Goal: Task Accomplishment & Management: Manage account settings

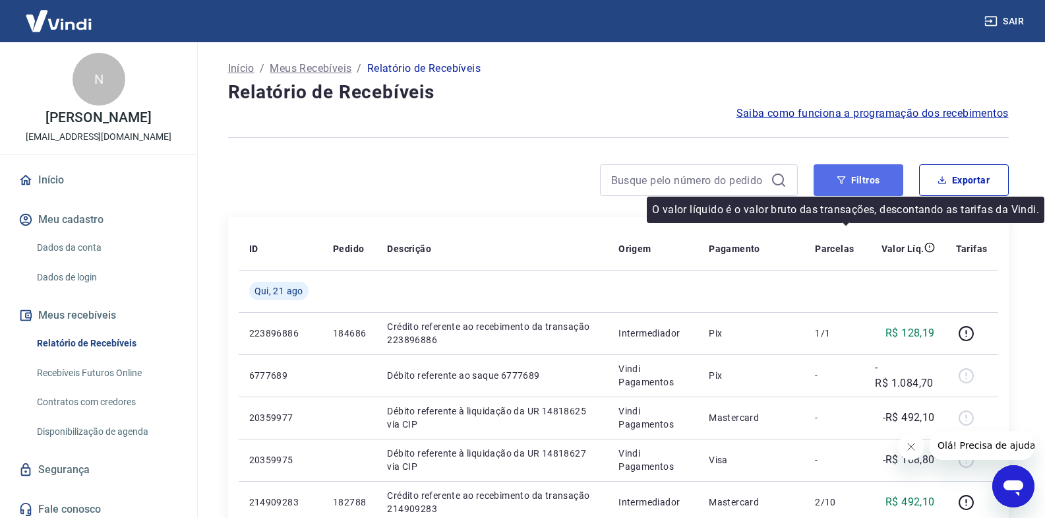
click at [868, 192] on button "Filtros" at bounding box center [859, 180] width 90 height 32
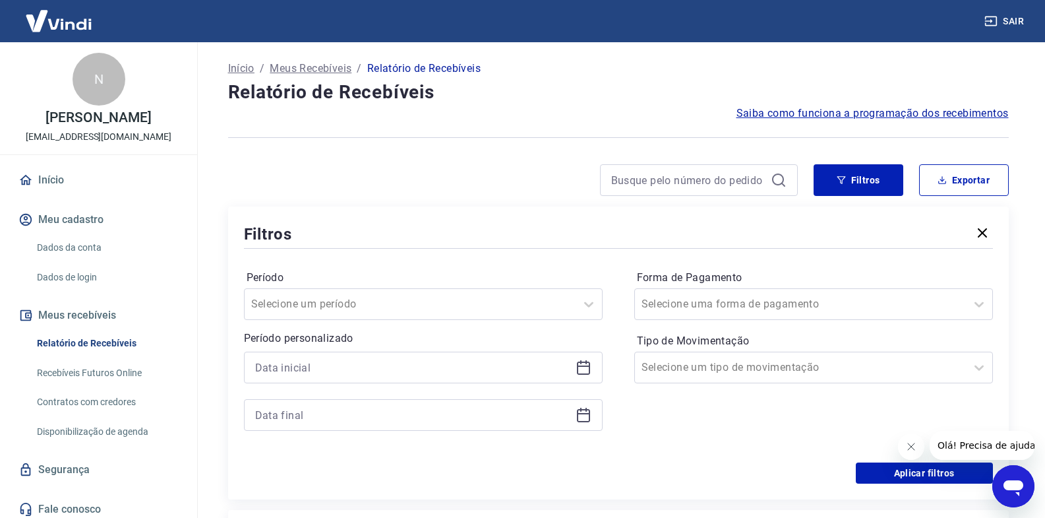
click at [583, 367] on icon at bounding box center [583, 365] width 13 height 1
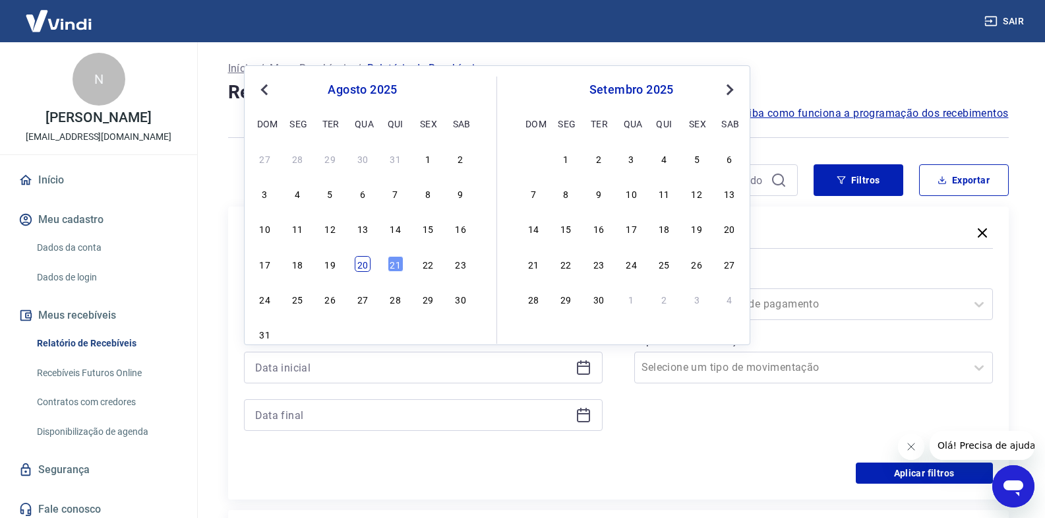
click at [365, 266] on div "20" at bounding box center [363, 264] width 16 height 16
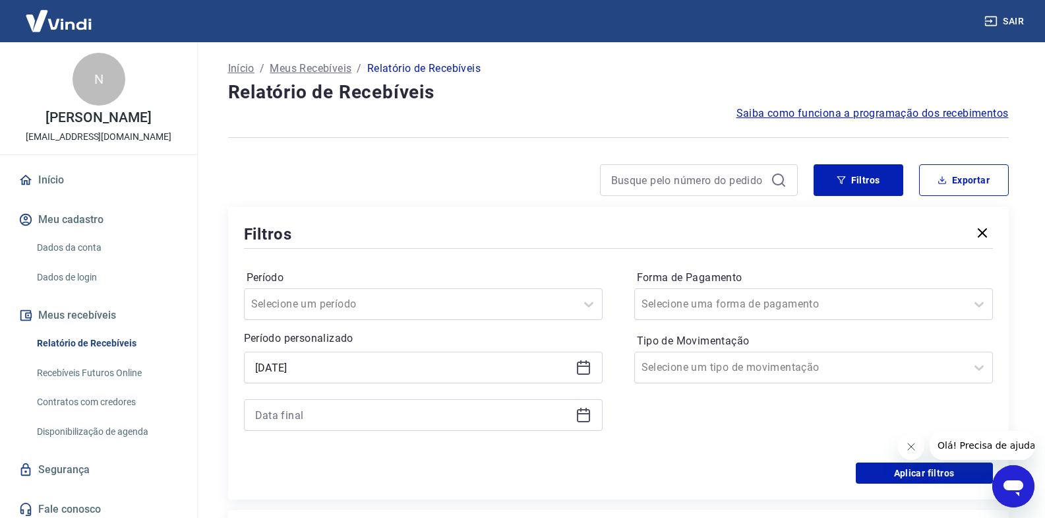
click at [583, 366] on icon at bounding box center [583, 365] width 13 height 1
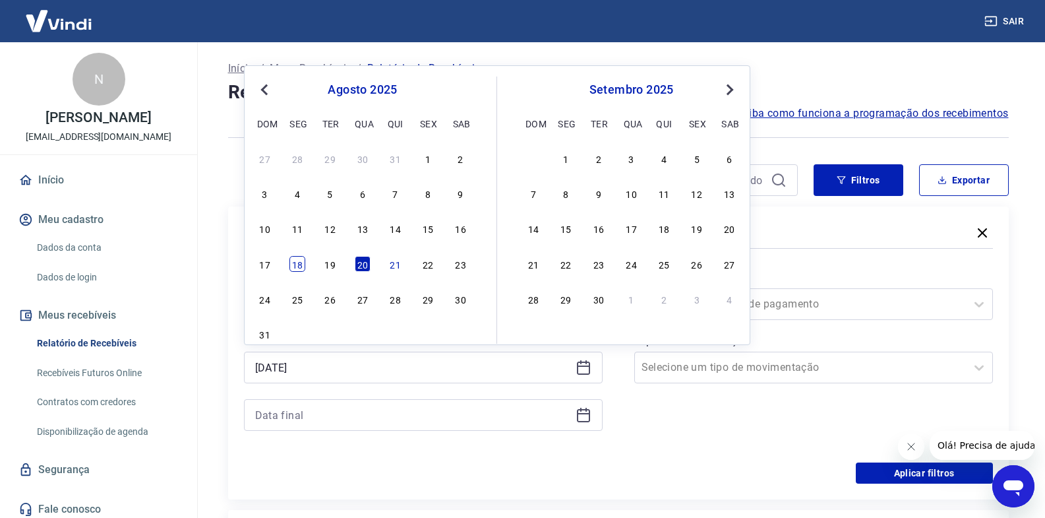
click at [298, 269] on div "18" at bounding box center [297, 264] width 16 height 16
type input "[DATE]"
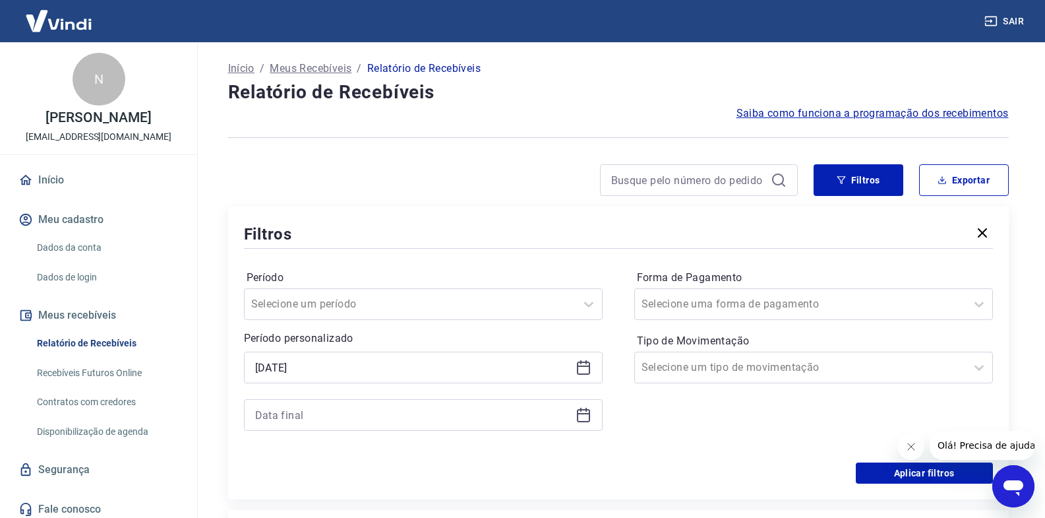
click at [588, 417] on icon at bounding box center [584, 415] width 16 height 16
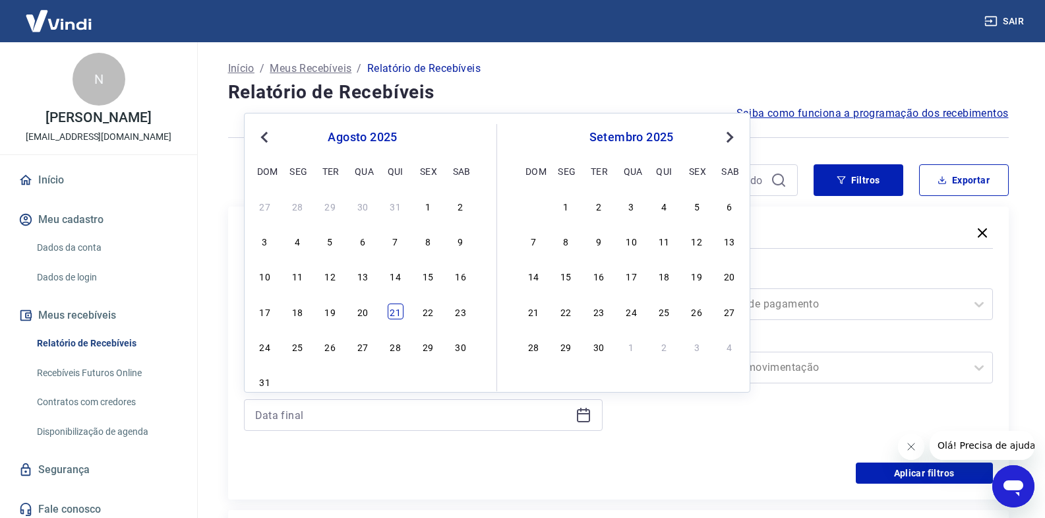
click at [395, 314] on div "21" at bounding box center [396, 311] width 16 height 16
type input "[DATE]"
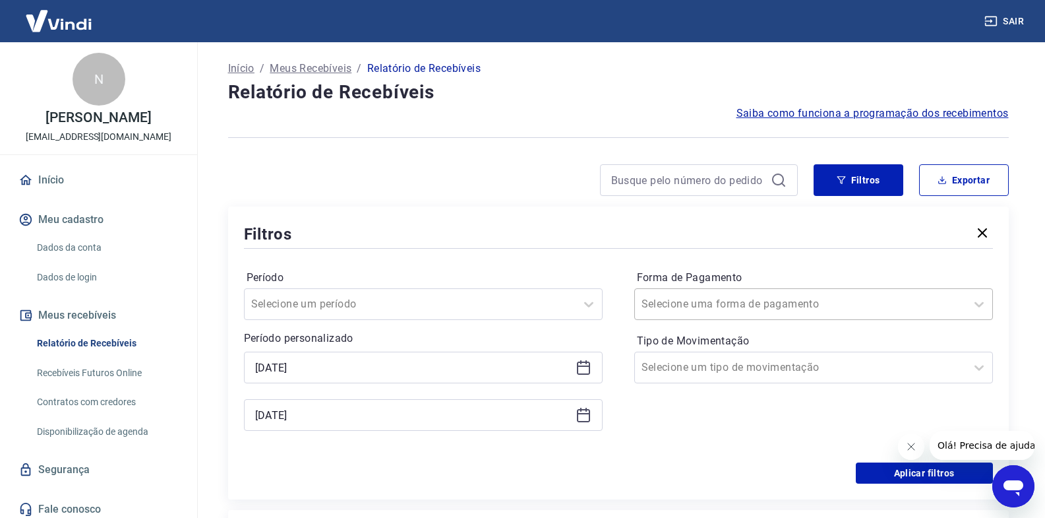
click at [690, 306] on input "Forma de Pagamento" at bounding box center [708, 304] width 133 height 16
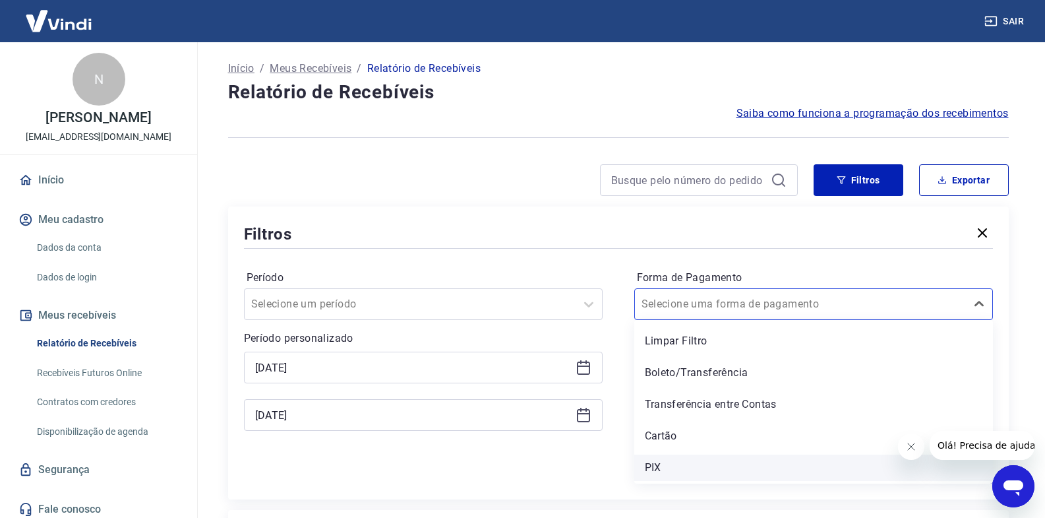
click at [649, 470] on div "PIX" at bounding box center [813, 467] width 359 height 26
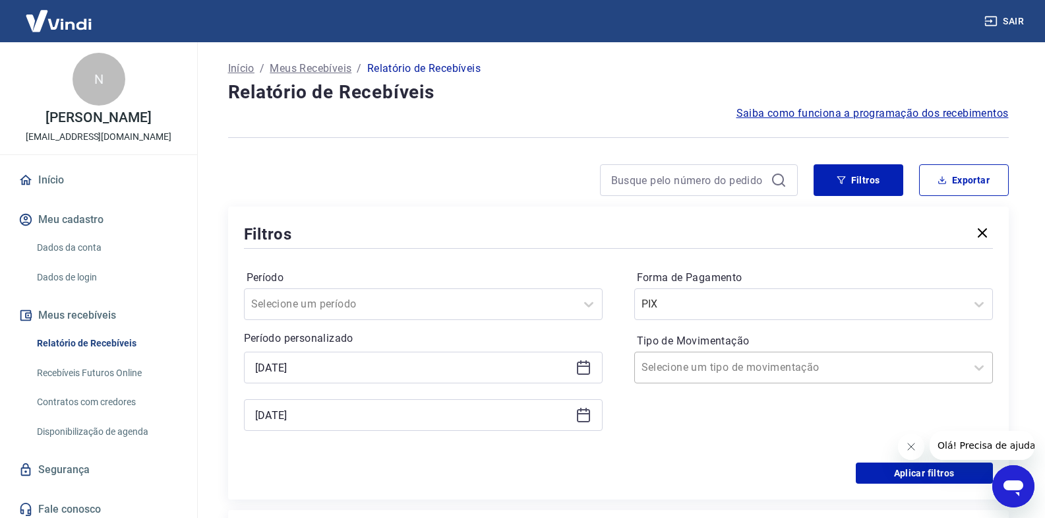
click at [675, 369] on input "Tipo de Movimentação" at bounding box center [708, 367] width 133 height 16
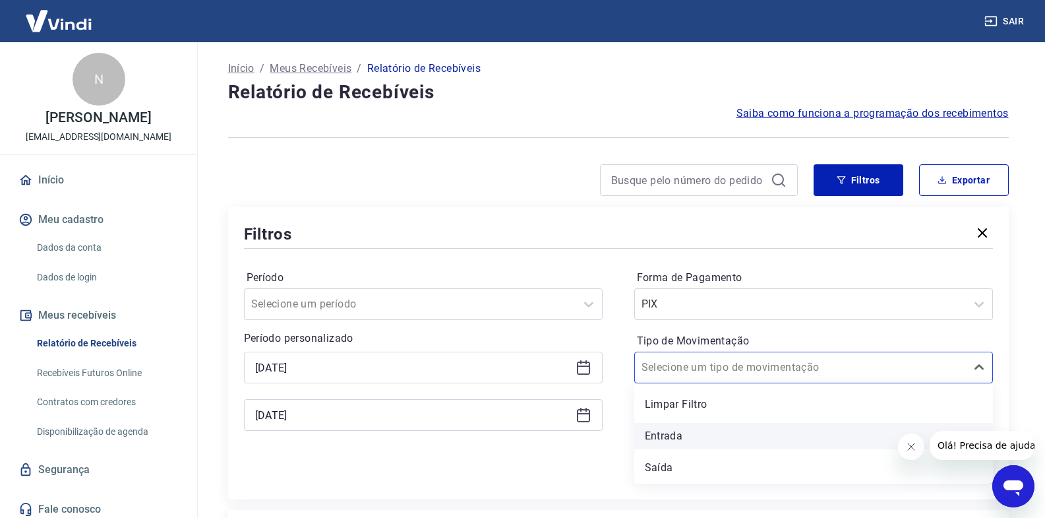
click at [661, 428] on div "Entrada" at bounding box center [813, 436] width 359 height 26
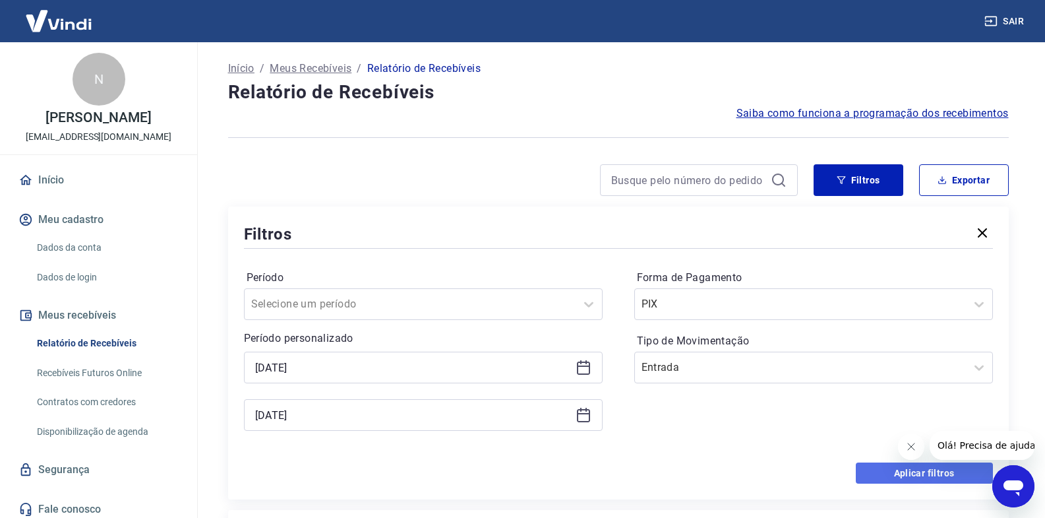
click at [916, 475] on button "Aplicar filtros" at bounding box center [924, 472] width 137 height 21
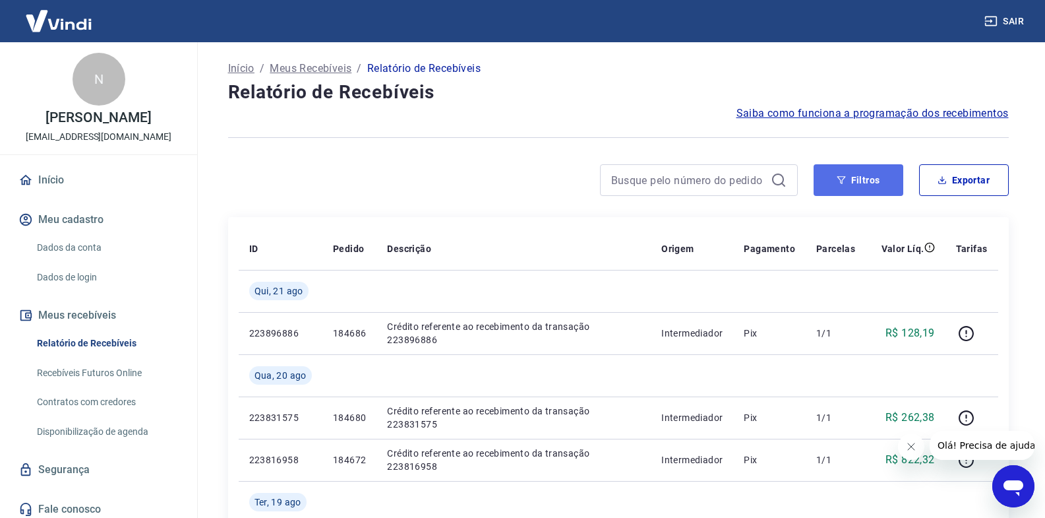
click at [843, 178] on icon "button" at bounding box center [841, 179] width 9 height 9
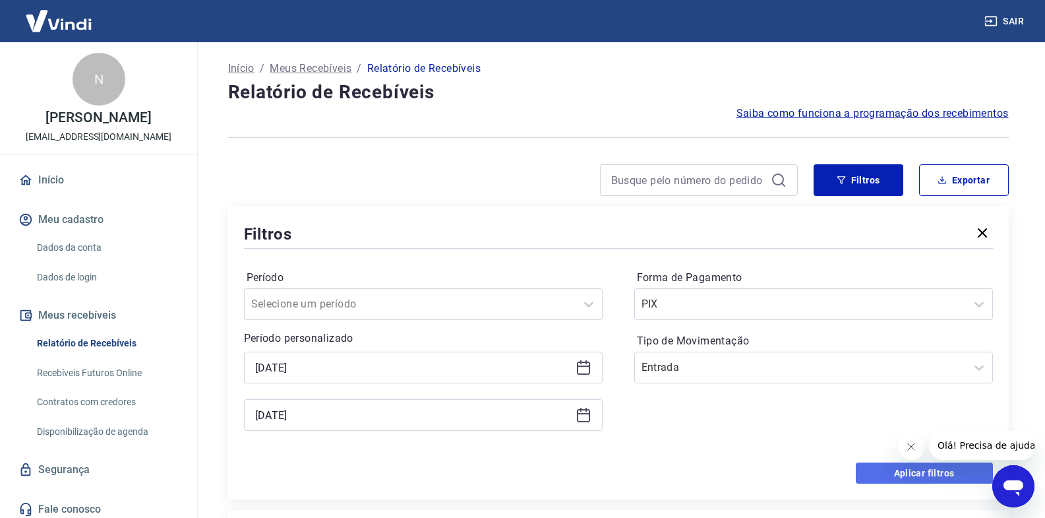
click at [888, 472] on button "Aplicar filtros" at bounding box center [924, 472] width 137 height 21
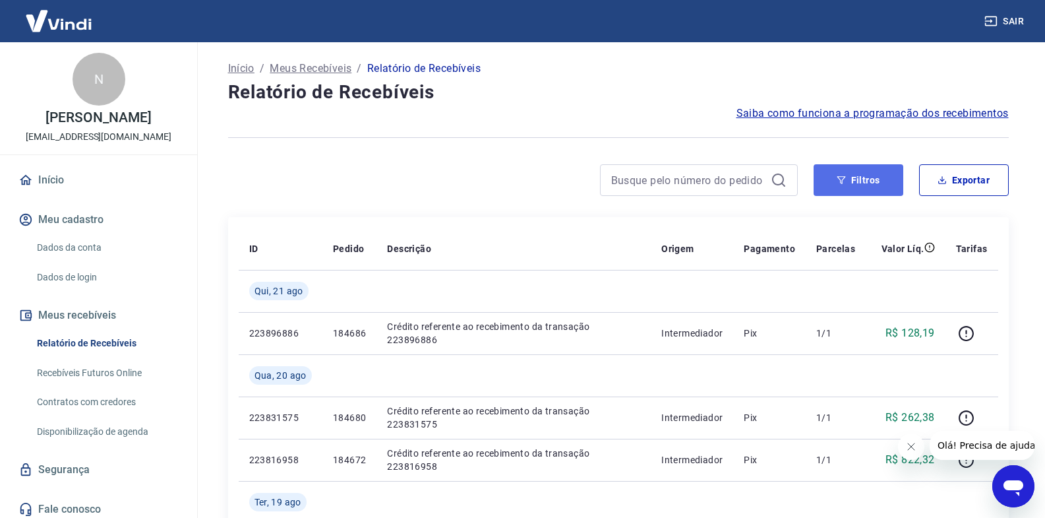
click at [849, 183] on button "Filtros" at bounding box center [859, 180] width 90 height 32
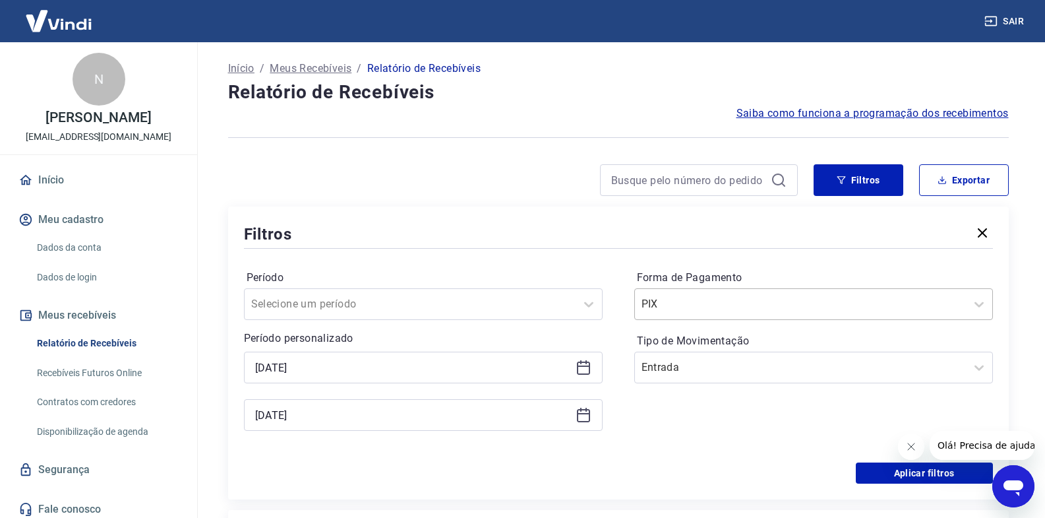
click at [776, 297] on div at bounding box center [801, 304] width 318 height 18
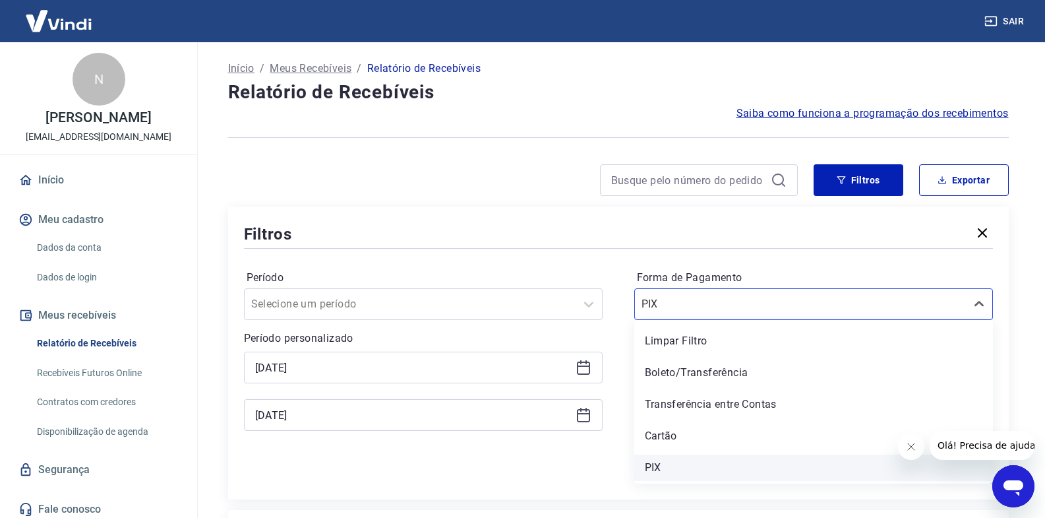
click at [735, 462] on div "PIX" at bounding box center [813, 467] width 359 height 26
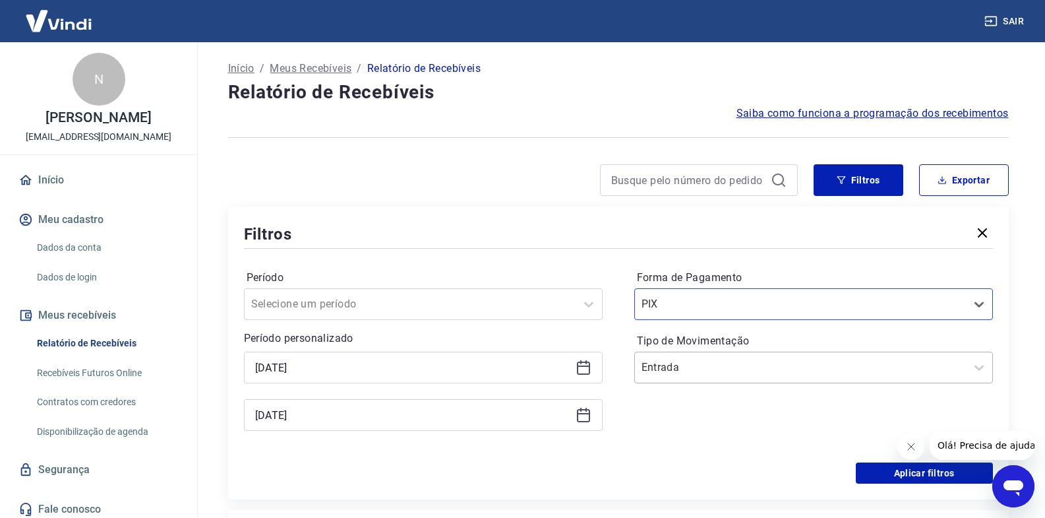
click at [725, 368] on input "Tipo de Movimentação" at bounding box center [708, 367] width 133 height 16
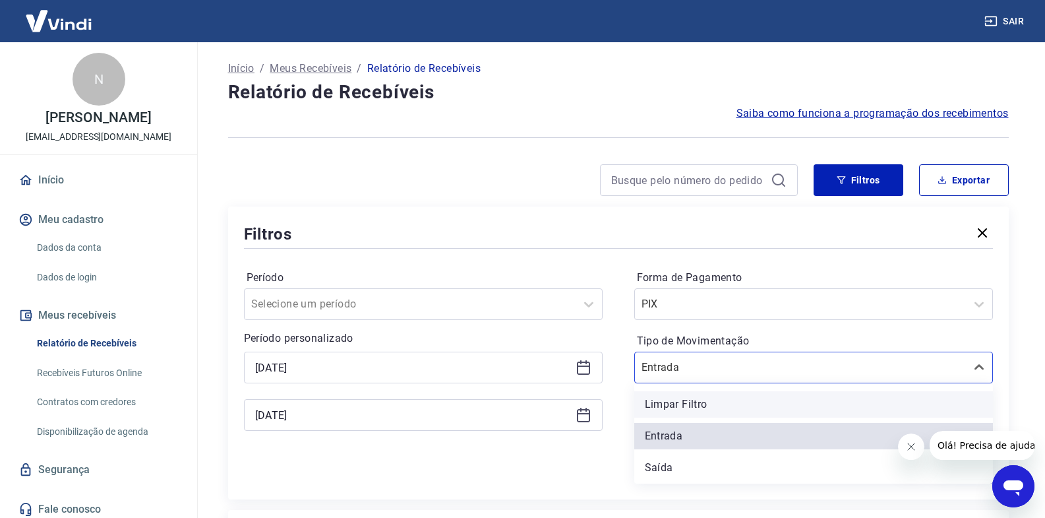
click at [704, 410] on div "Limpar Filtro" at bounding box center [813, 404] width 359 height 26
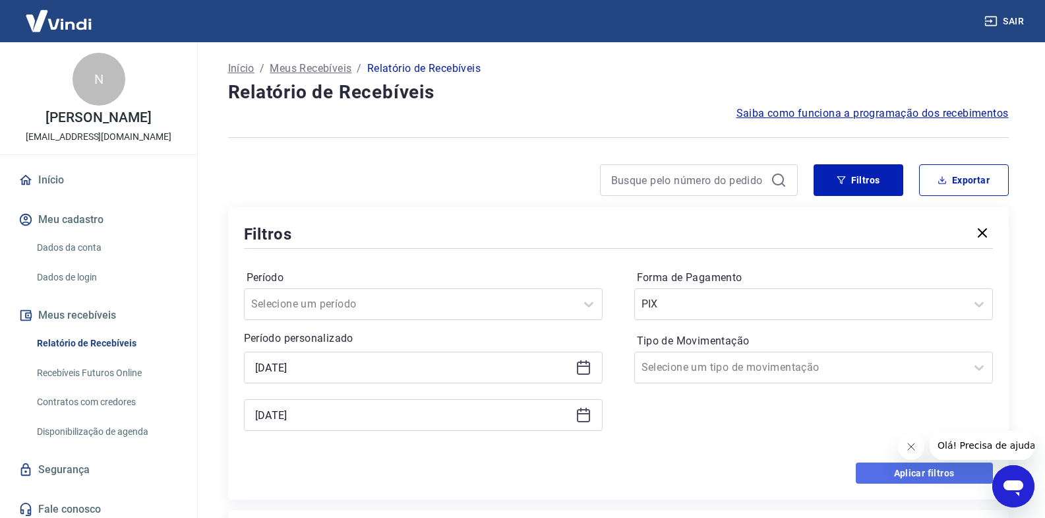
click at [876, 469] on button "Aplicar filtros" at bounding box center [924, 472] width 137 height 21
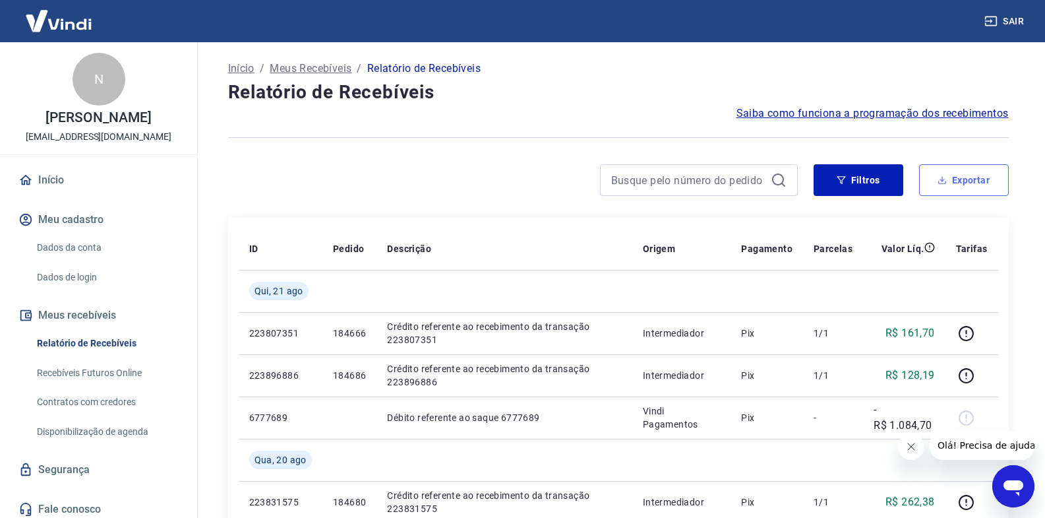
click at [946, 178] on icon "button" at bounding box center [942, 179] width 9 height 9
type input "[DATE]"
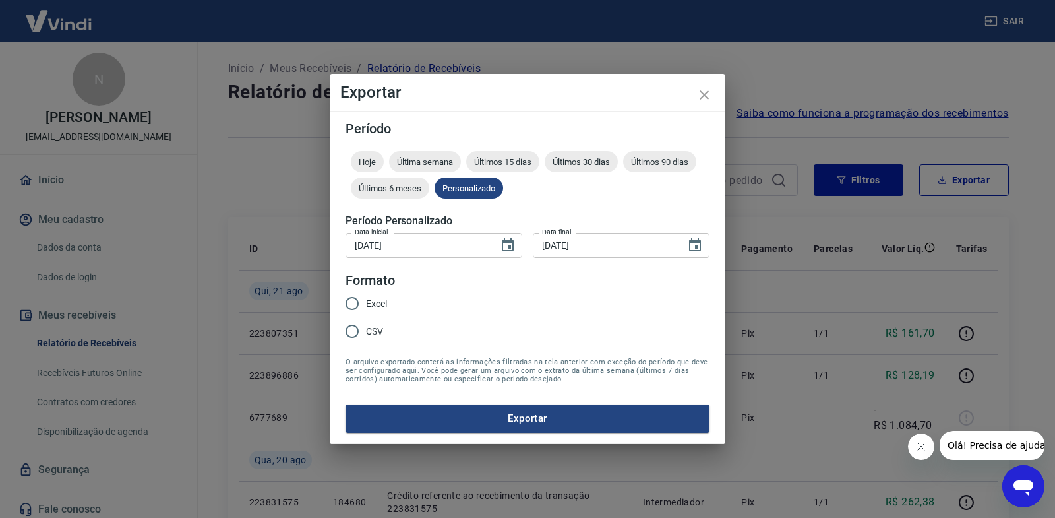
click at [372, 306] on span "Excel" at bounding box center [376, 304] width 21 height 14
click at [366, 306] on input "Excel" at bounding box center [352, 303] width 28 height 28
radio input "true"
click at [420, 434] on div "Período Hoje Última semana Últimos 15 dias Últimos 30 dias Últimos 90 dias Últi…" at bounding box center [528, 277] width 396 height 332
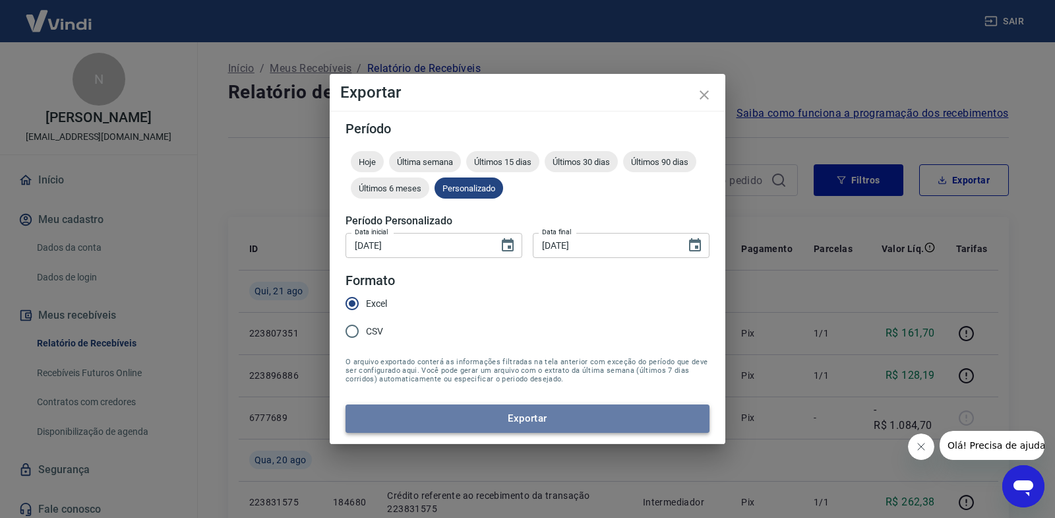
click at [421, 420] on button "Exportar" at bounding box center [528, 418] width 364 height 28
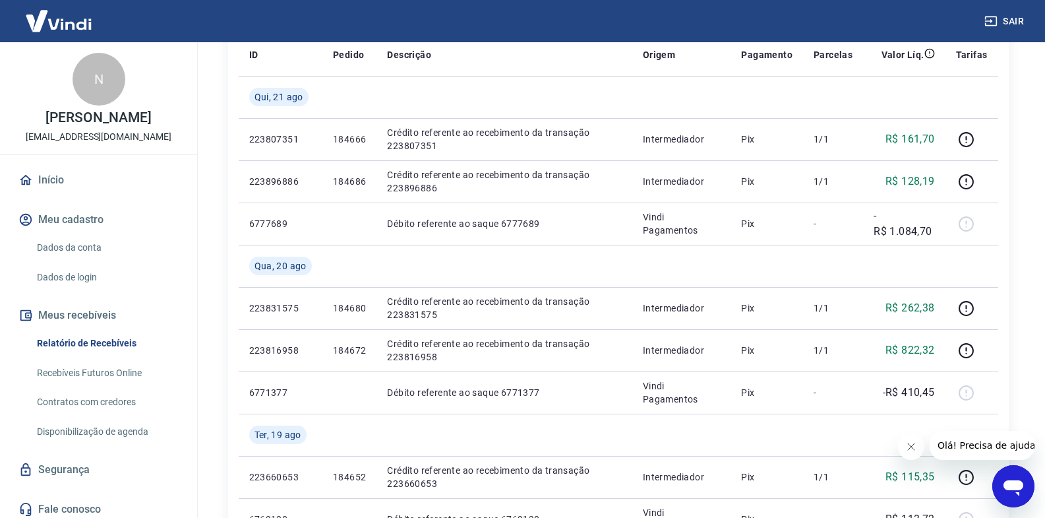
scroll to position [396, 0]
